Goal: Task Accomplishment & Management: Use online tool/utility

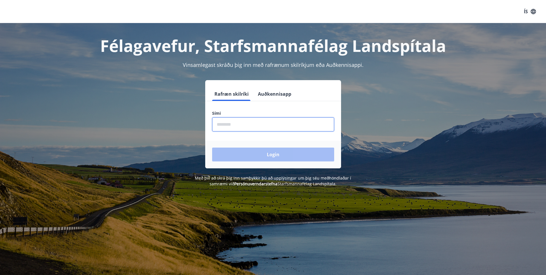
click at [226, 126] on input "phone" at bounding box center [273, 124] width 122 height 14
type input "********"
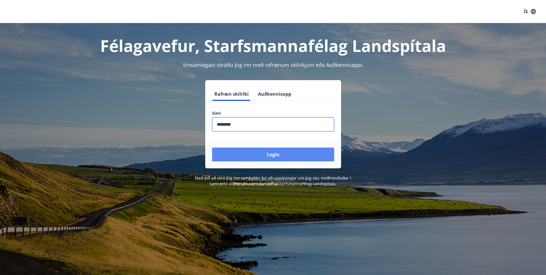
click at [238, 154] on button "Login" at bounding box center [273, 154] width 122 height 14
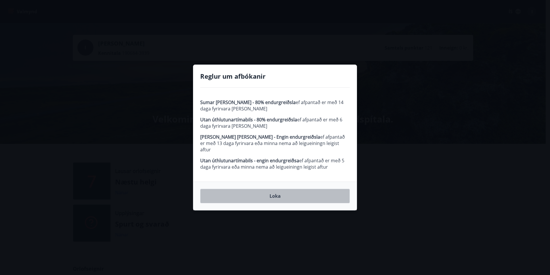
click at [306, 195] on button "Loka" at bounding box center [275, 195] width 150 height 14
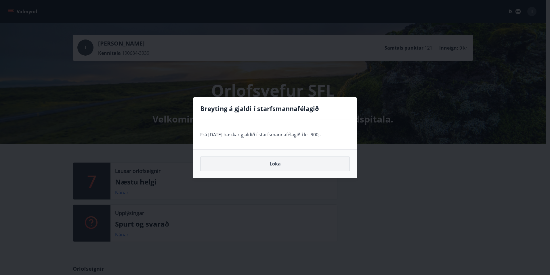
click at [265, 161] on button "Loka" at bounding box center [275, 163] width 150 height 14
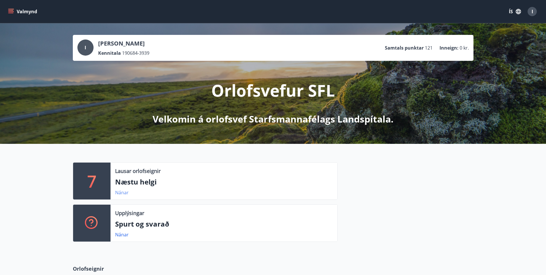
click at [120, 193] on link "Nánar" at bounding box center [122, 192] width 14 height 6
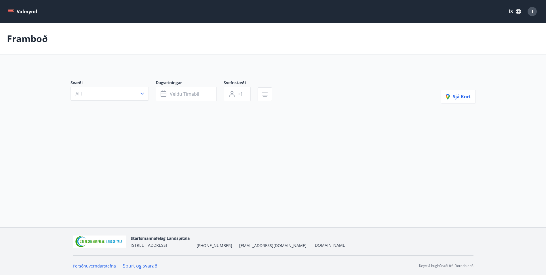
type input "*"
